Goal: Find specific page/section

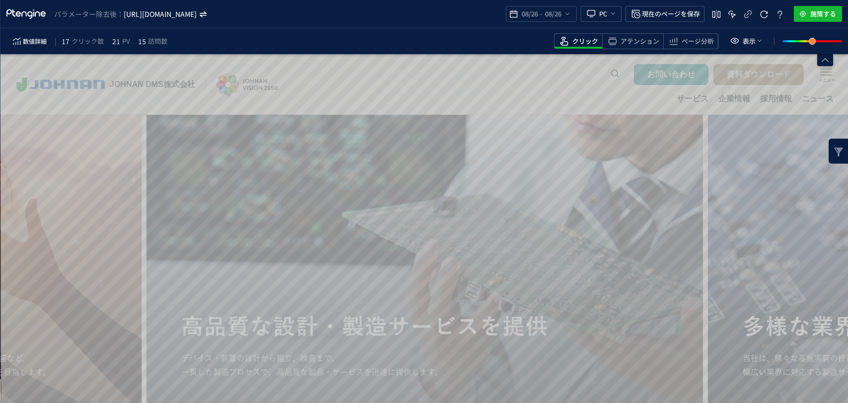
click at [195, 10] on icon "https://www.johnan.com/dms/*" at bounding box center [161, 14] width 74 height 10
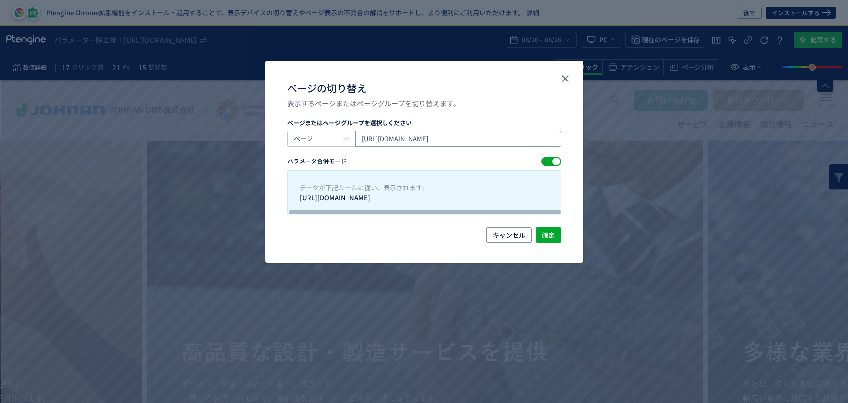
click at [0, 0] on input "https://www.johnan.com/dms/" at bounding box center [0, 0] width 0 height 0
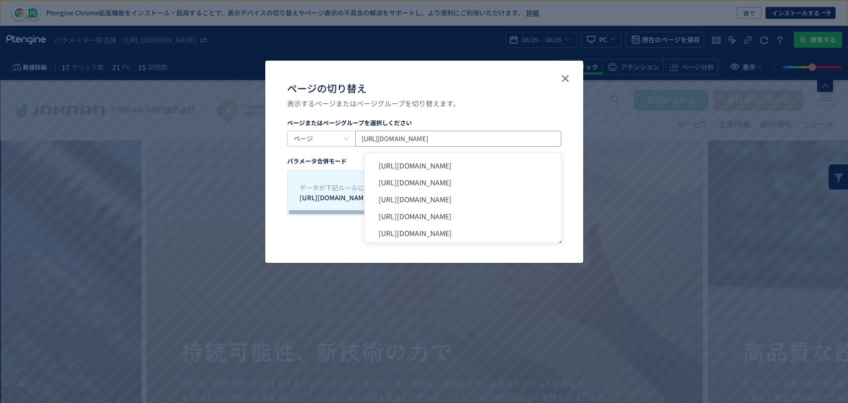
click at [0, 0] on input "https://www.johnan.com/dms/" at bounding box center [0, 0] width 0 height 0
paste input "/mounting/pcb/"
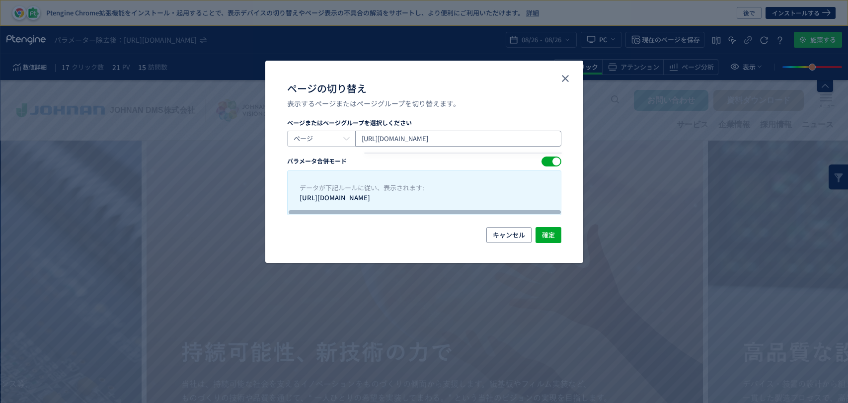
click at [0, 0] on input "https://www.johnan.com/dms//mounting/pcb/" at bounding box center [0, 0] width 0 height 0
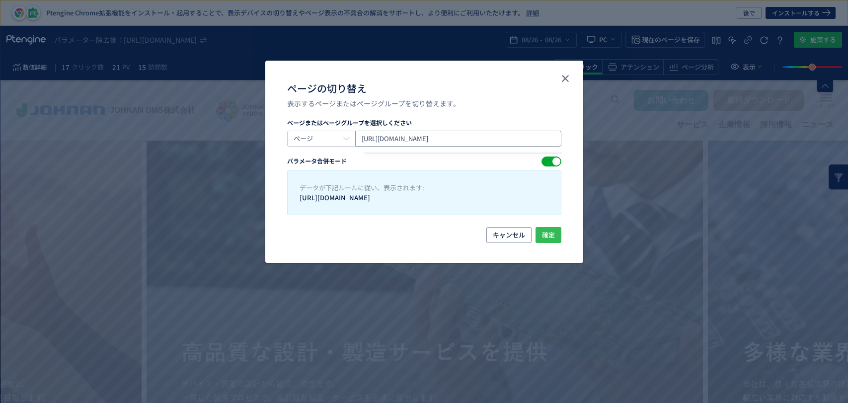
type input "https://www.johnan.com/dms/mounting/pcb/"
click at [0, 0] on span "確定" at bounding box center [0, 0] width 0 height 0
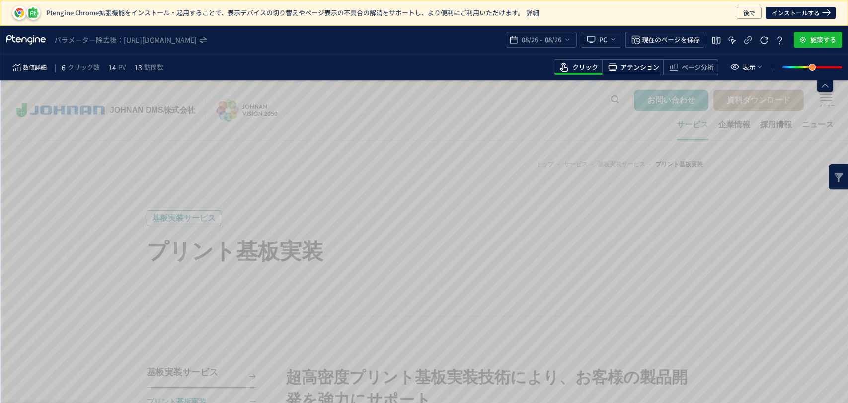
click at [647, 70] on span "アテンション" at bounding box center [640, 67] width 39 height 9
click at [565, 41] on icon "heatmap-top-bar" at bounding box center [568, 40] width 8 height 8
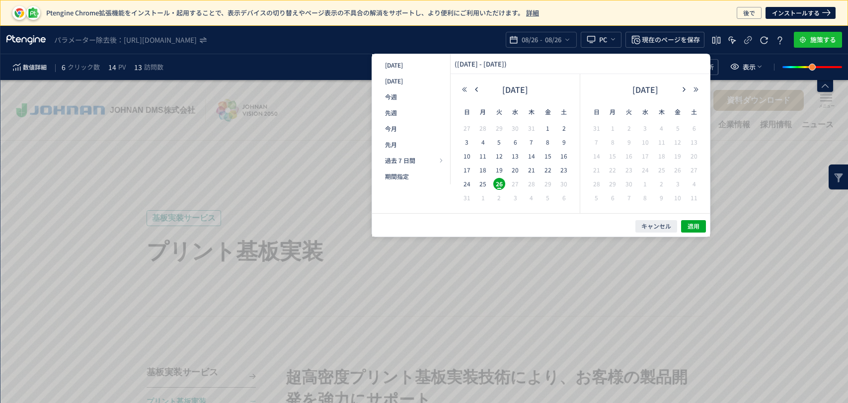
click at [0, 0] on div "[DATE]" at bounding box center [0, 0] width 0 height 0
click at [381, 203] on icon "button" at bounding box center [351, 233] width 61 height 61
click at [501, 50] on span "15" at bounding box center [424, 38] width 848 height 24
click at [382, 143] on span "1" at bounding box center [254, 254] width 254 height 223
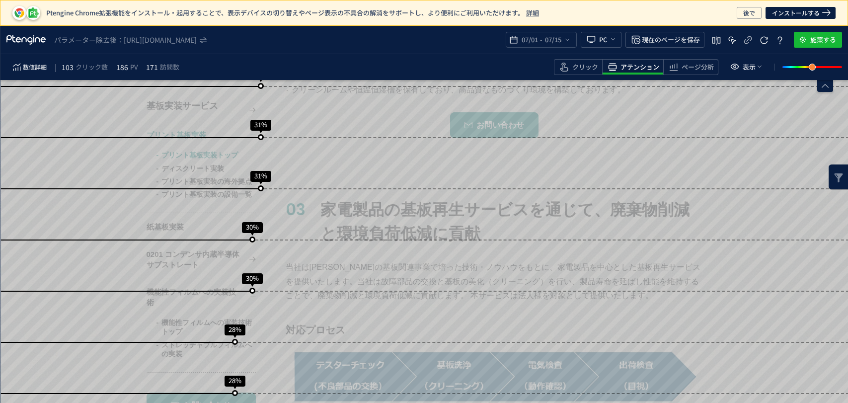
scroll to position [3202, 0]
